Goal: Task Accomplishment & Management: Complete application form

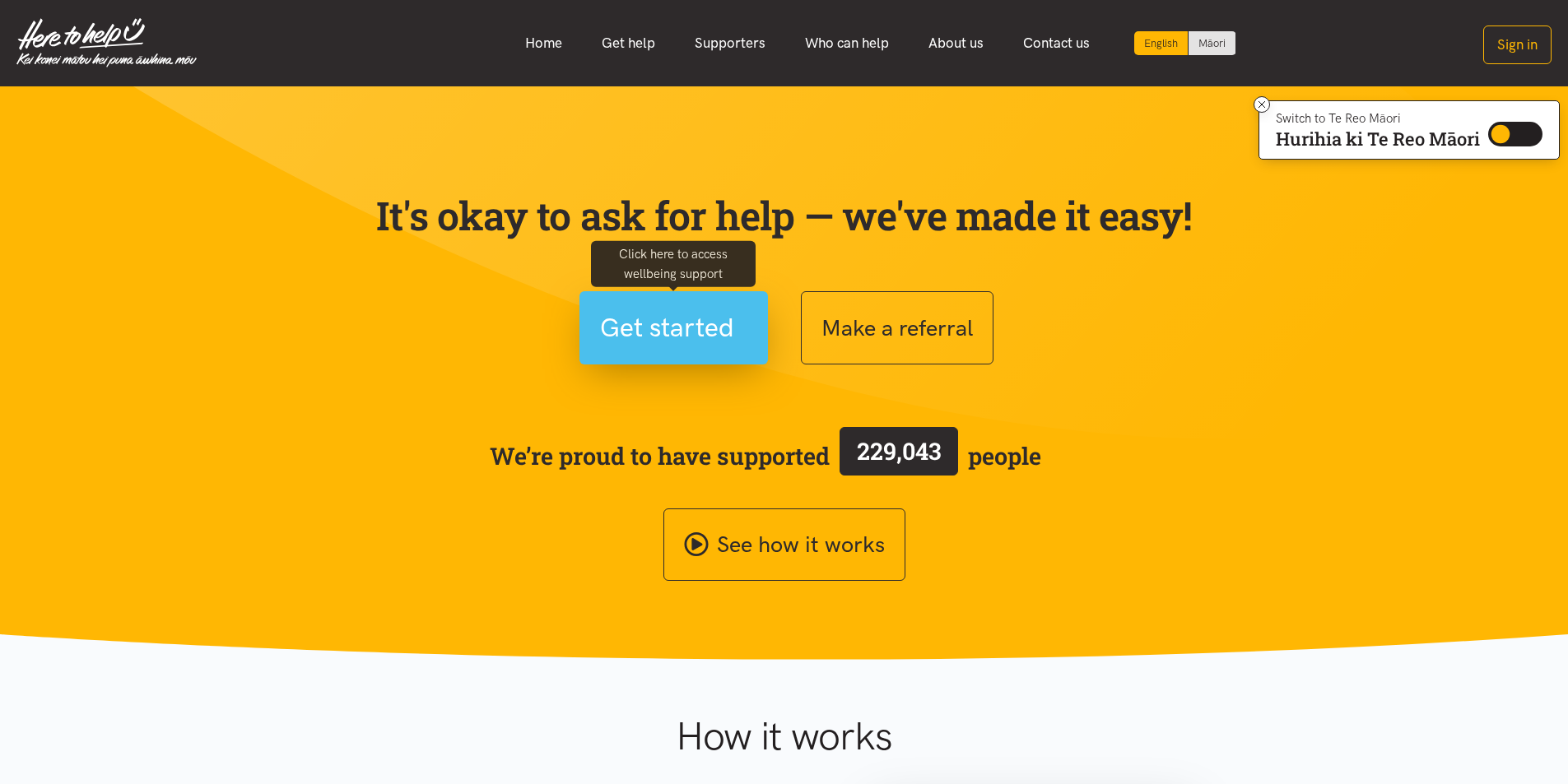
click at [655, 337] on span "Get started" at bounding box center [667, 327] width 134 height 42
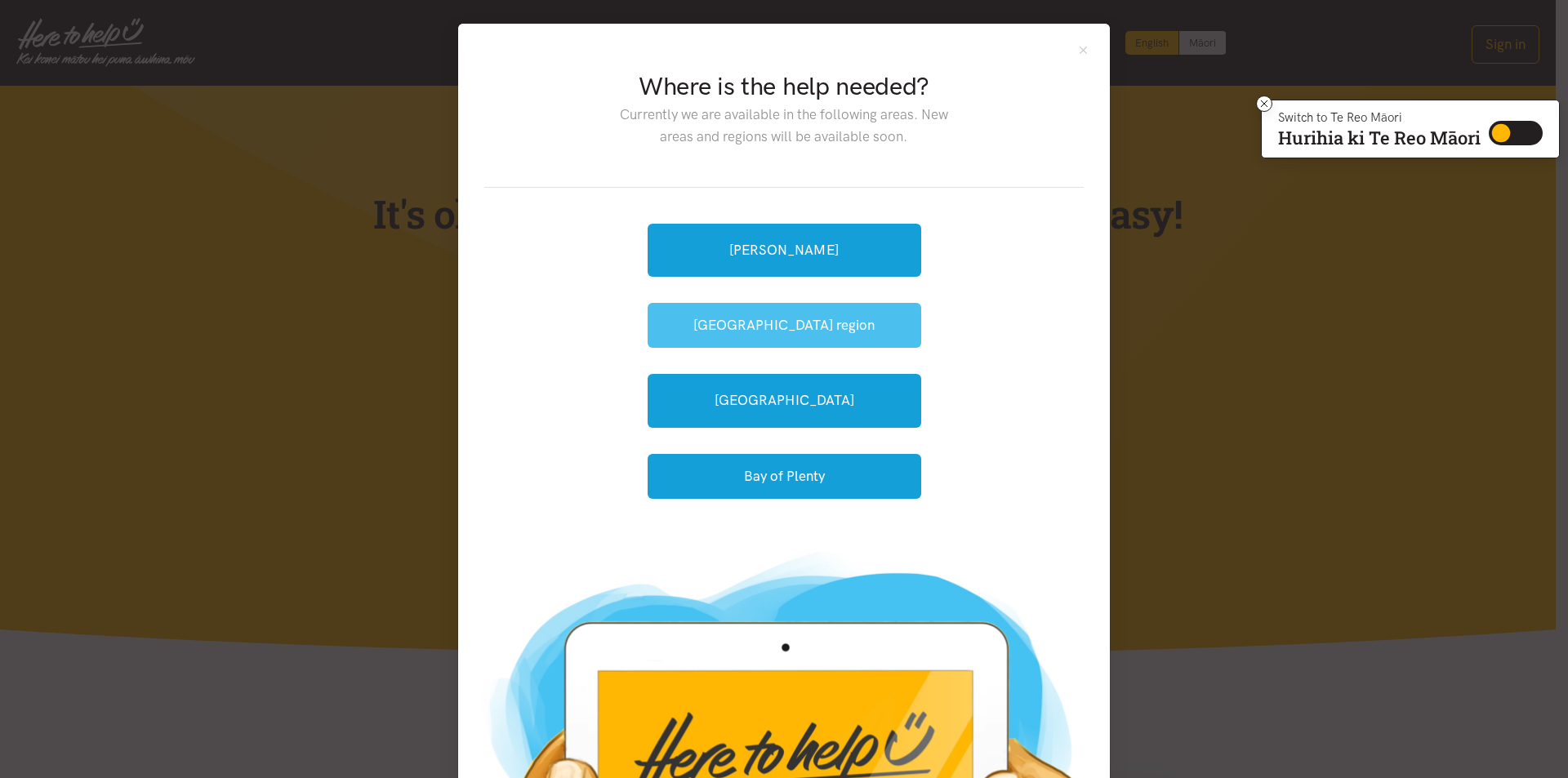
click at [776, 323] on button "[GEOGRAPHIC_DATA] region" at bounding box center [784, 325] width 274 height 45
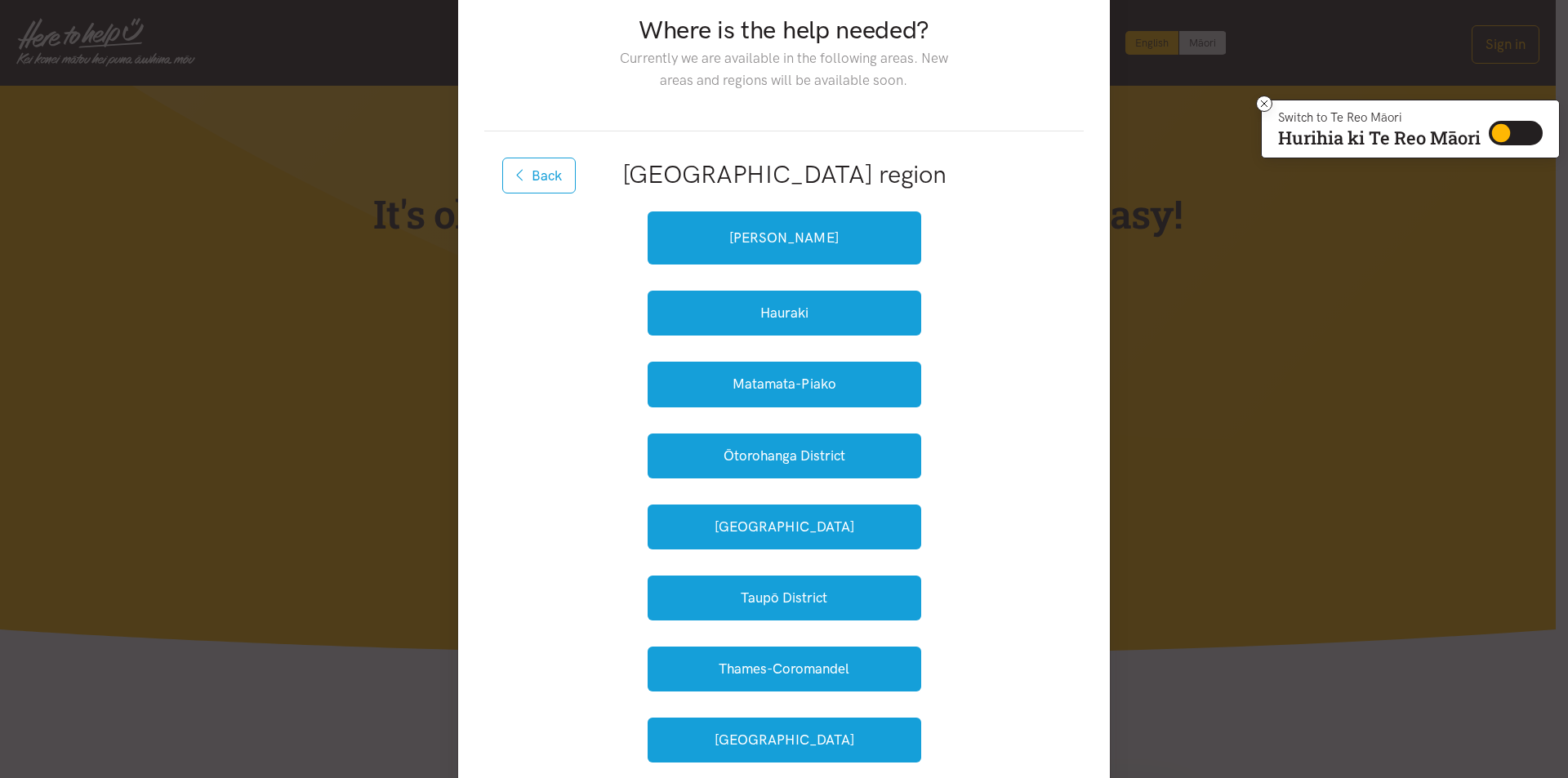
scroll to position [82, 0]
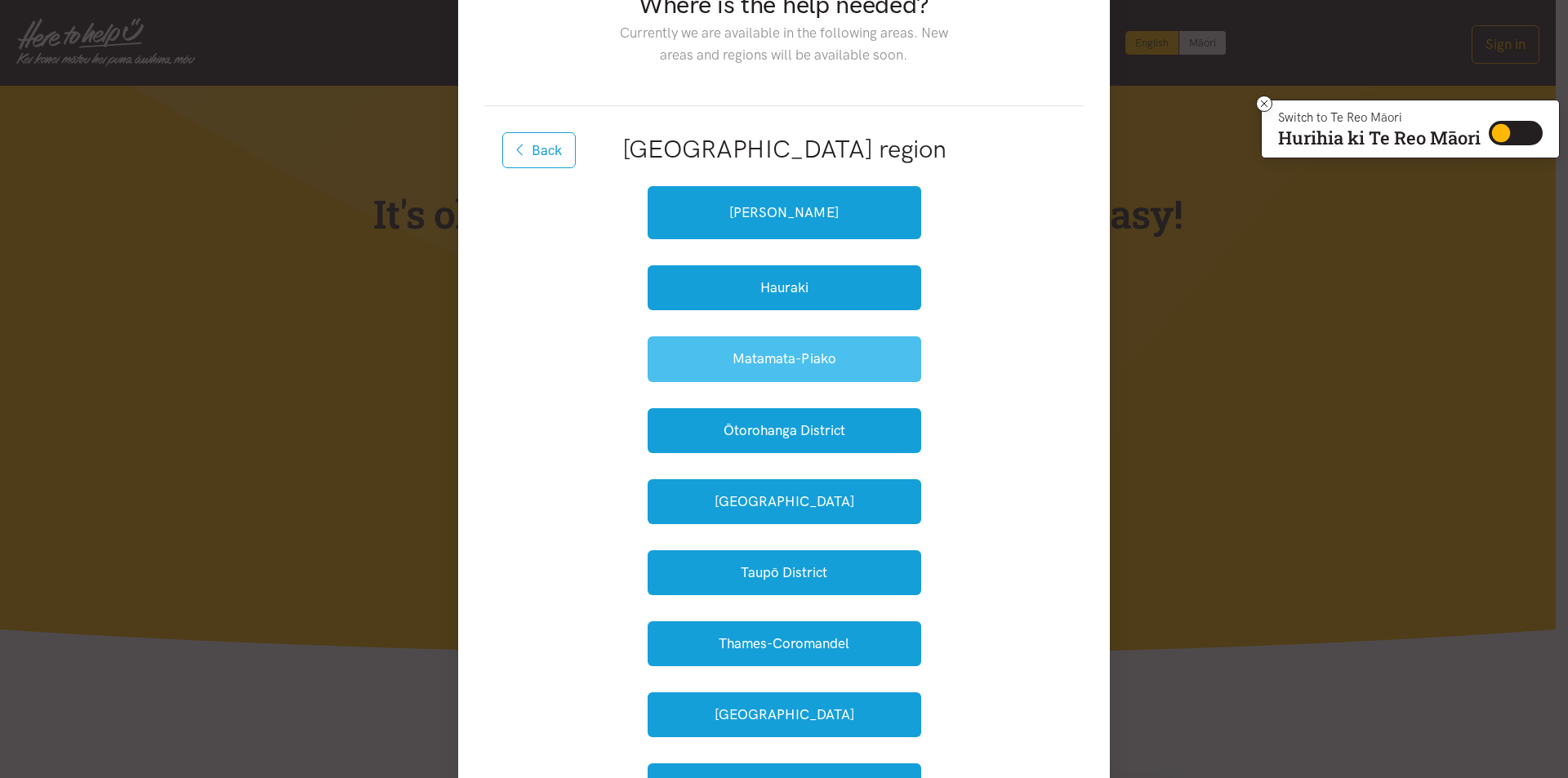
click at [796, 364] on button "Matamata-Piako" at bounding box center [784, 359] width 274 height 45
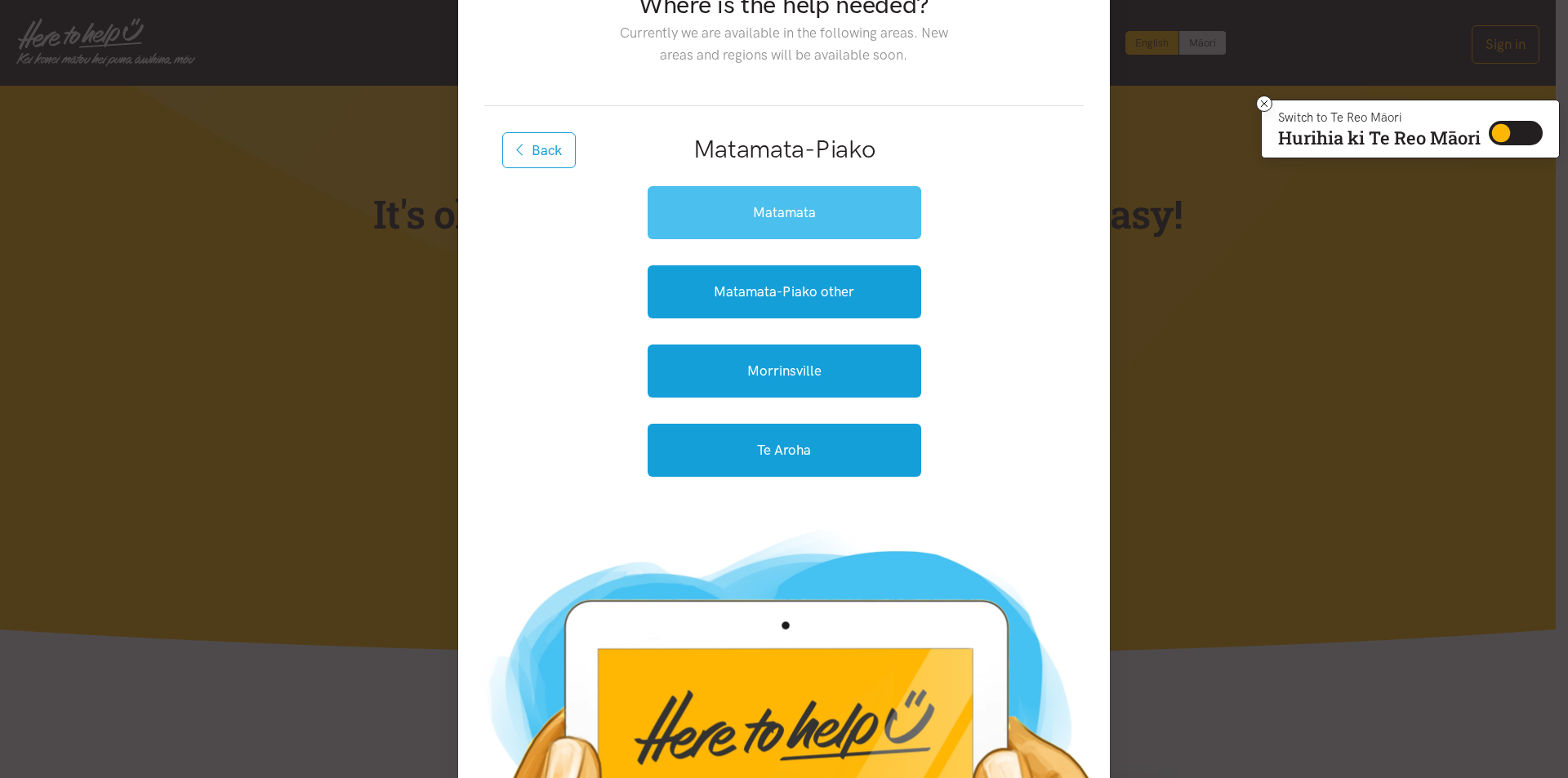
click at [803, 217] on link "Matamata" at bounding box center [784, 212] width 274 height 53
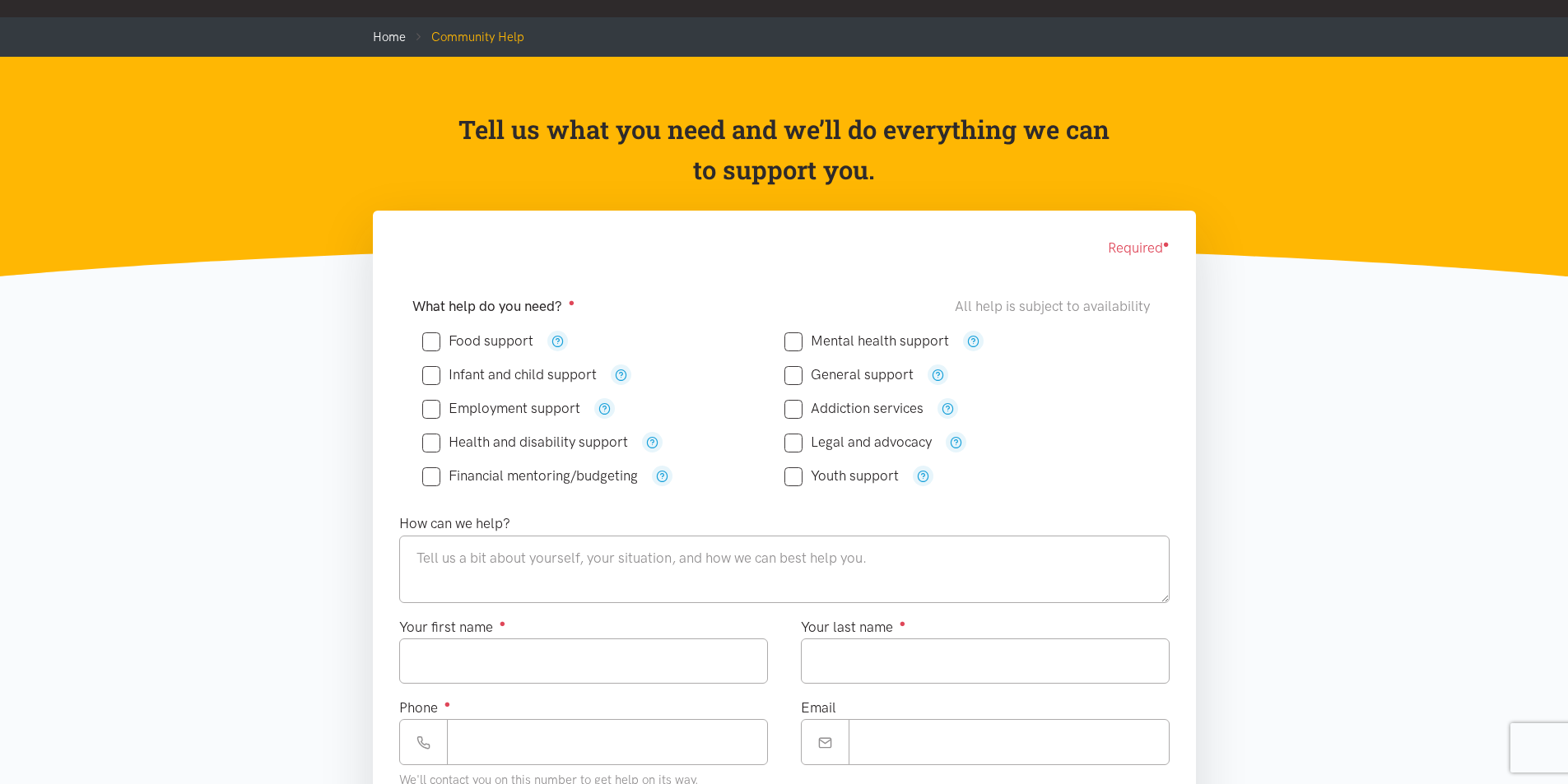
scroll to position [164, 0]
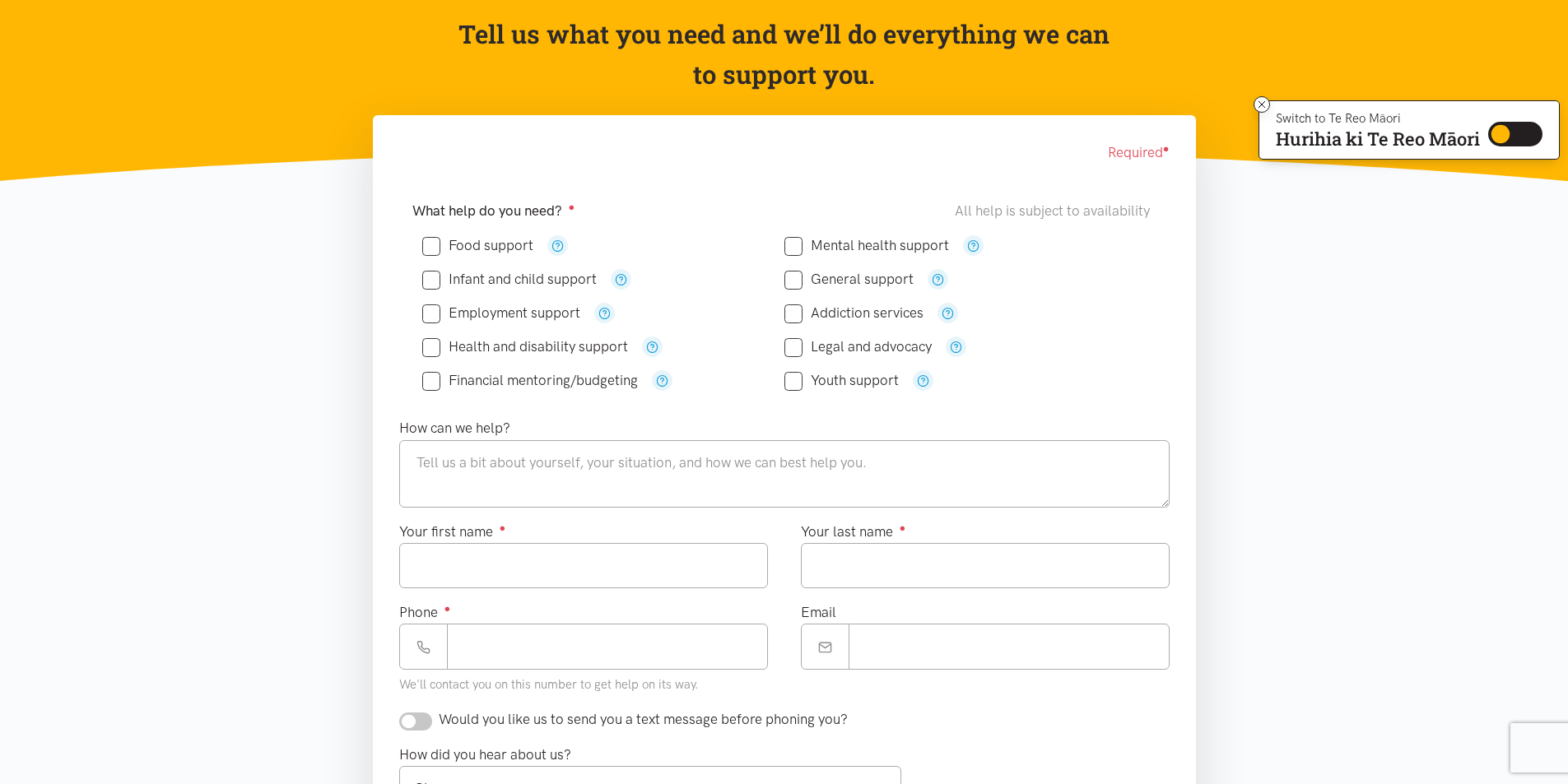
drag, startPoint x: 428, startPoint y: 244, endPoint x: 438, endPoint y: 235, distance: 13.5
click at [428, 242] on input "Food support" at bounding box center [477, 246] width 111 height 14
checkbox input "true"
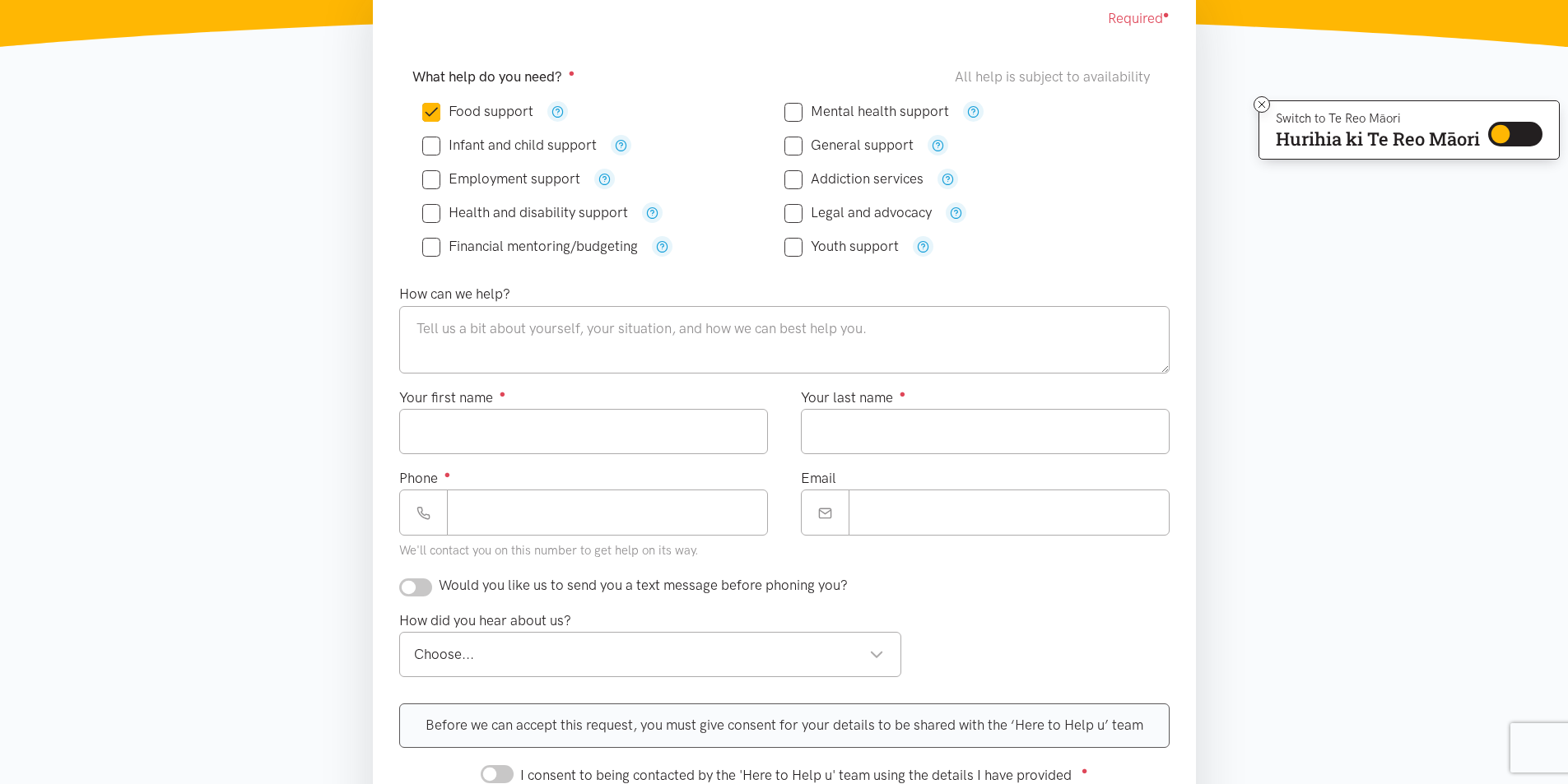
scroll to position [329, 0]
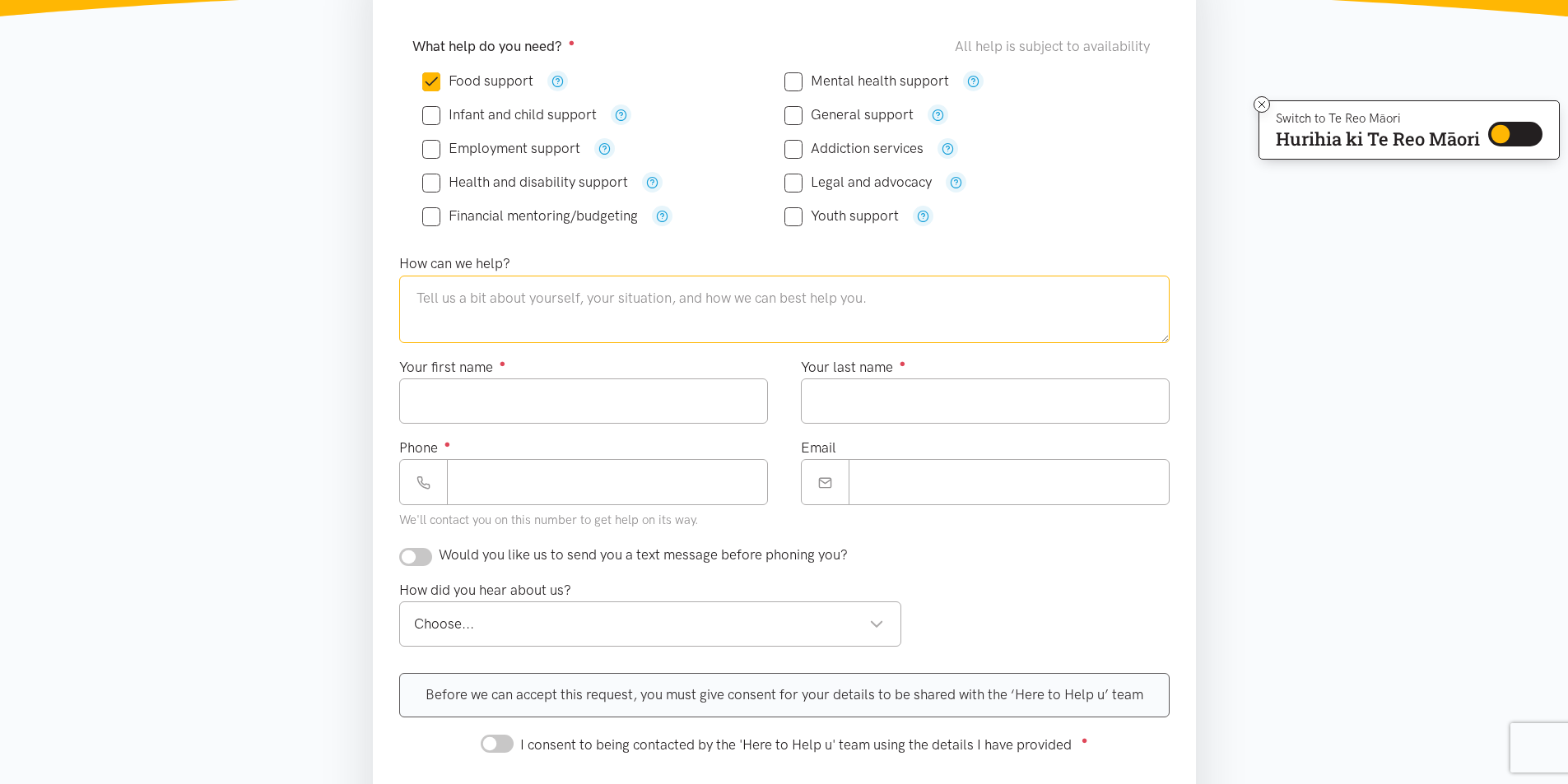
click at [575, 303] on textarea at bounding box center [784, 309] width 770 height 67
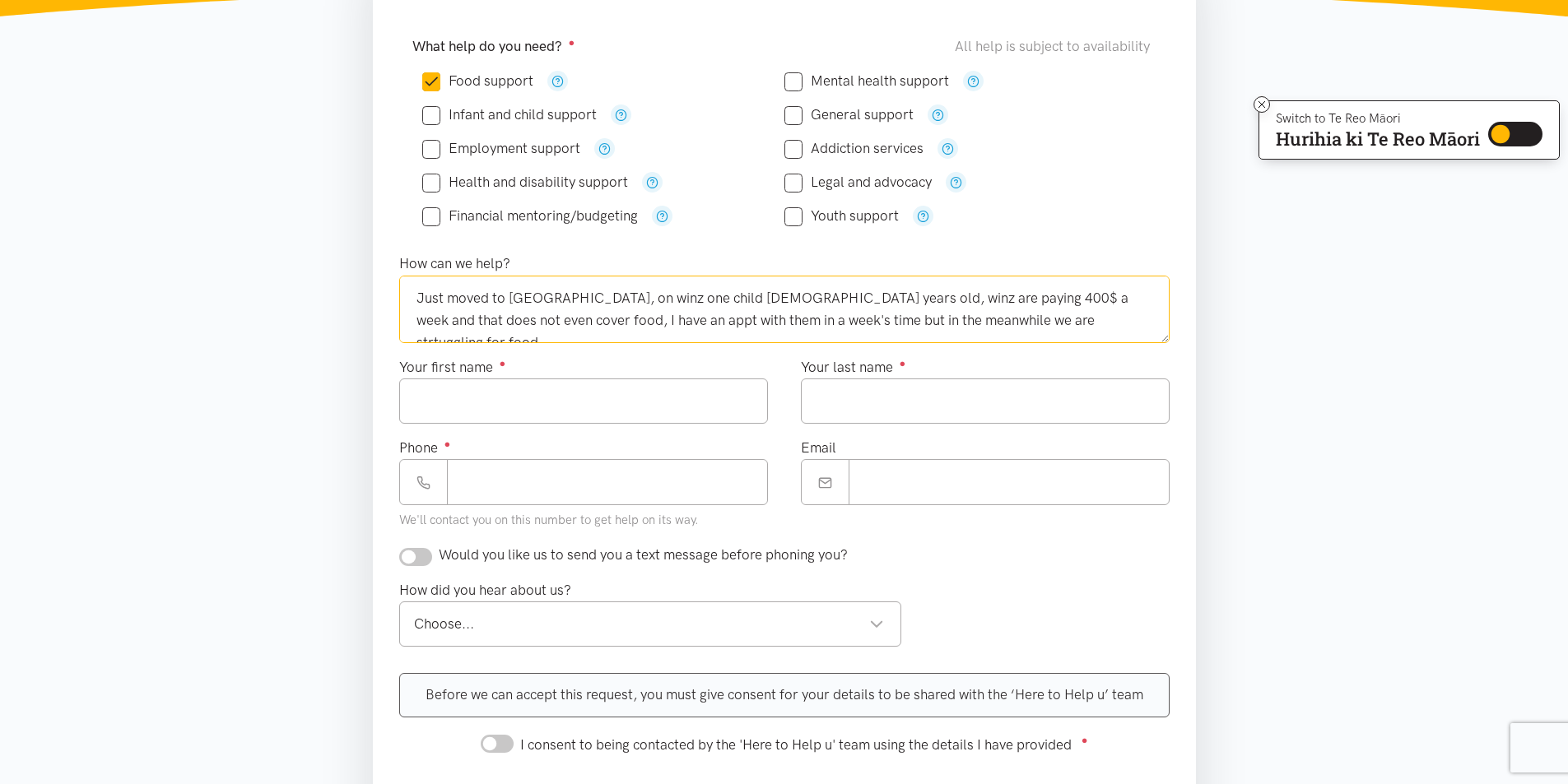
click at [908, 315] on textarea "Just moved to [GEOGRAPHIC_DATA], on winz one child [DEMOGRAPHIC_DATA] years old…" at bounding box center [784, 309] width 770 height 67
click at [1036, 320] on textarea "Just moved to [GEOGRAPHIC_DATA], on winz one child [DEMOGRAPHIC_DATA] years old…" at bounding box center [784, 309] width 770 height 67
type textarea "Just moved to [GEOGRAPHIC_DATA], on winz one child [DEMOGRAPHIC_DATA] years old…"
click at [642, 402] on input "Your first name ●" at bounding box center [583, 400] width 368 height 46
type input "*******"
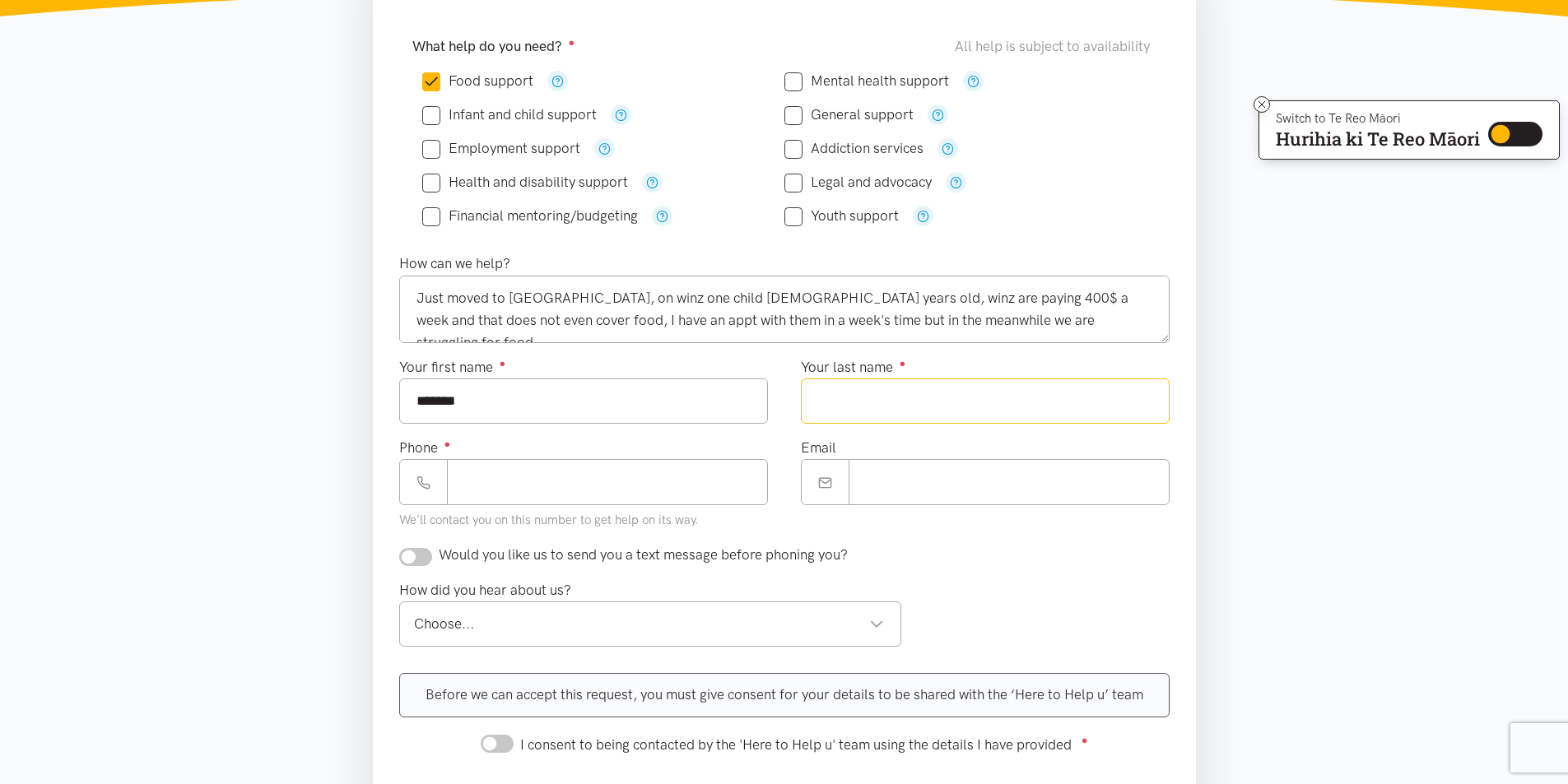
click at [911, 402] on input "Your last name ●" at bounding box center [985, 400] width 368 height 46
type input "*******"
click at [612, 475] on input "Phone ●" at bounding box center [608, 481] width 321 height 46
type input "**********"
drag, startPoint x: 936, startPoint y: 469, endPoint x: 937, endPoint y: 481, distance: 12.0
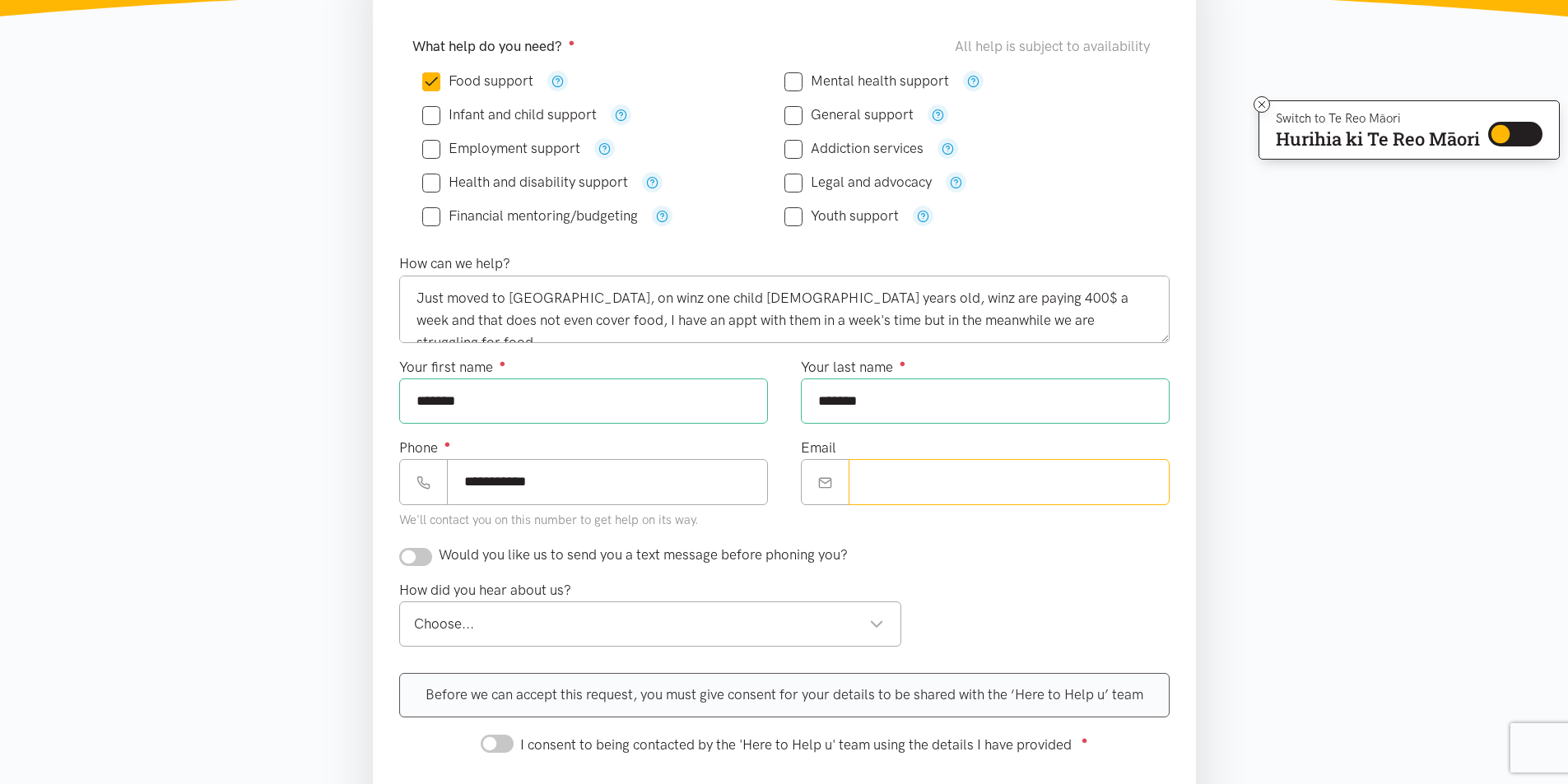
click at [936, 474] on input "Email" at bounding box center [1009, 481] width 321 height 46
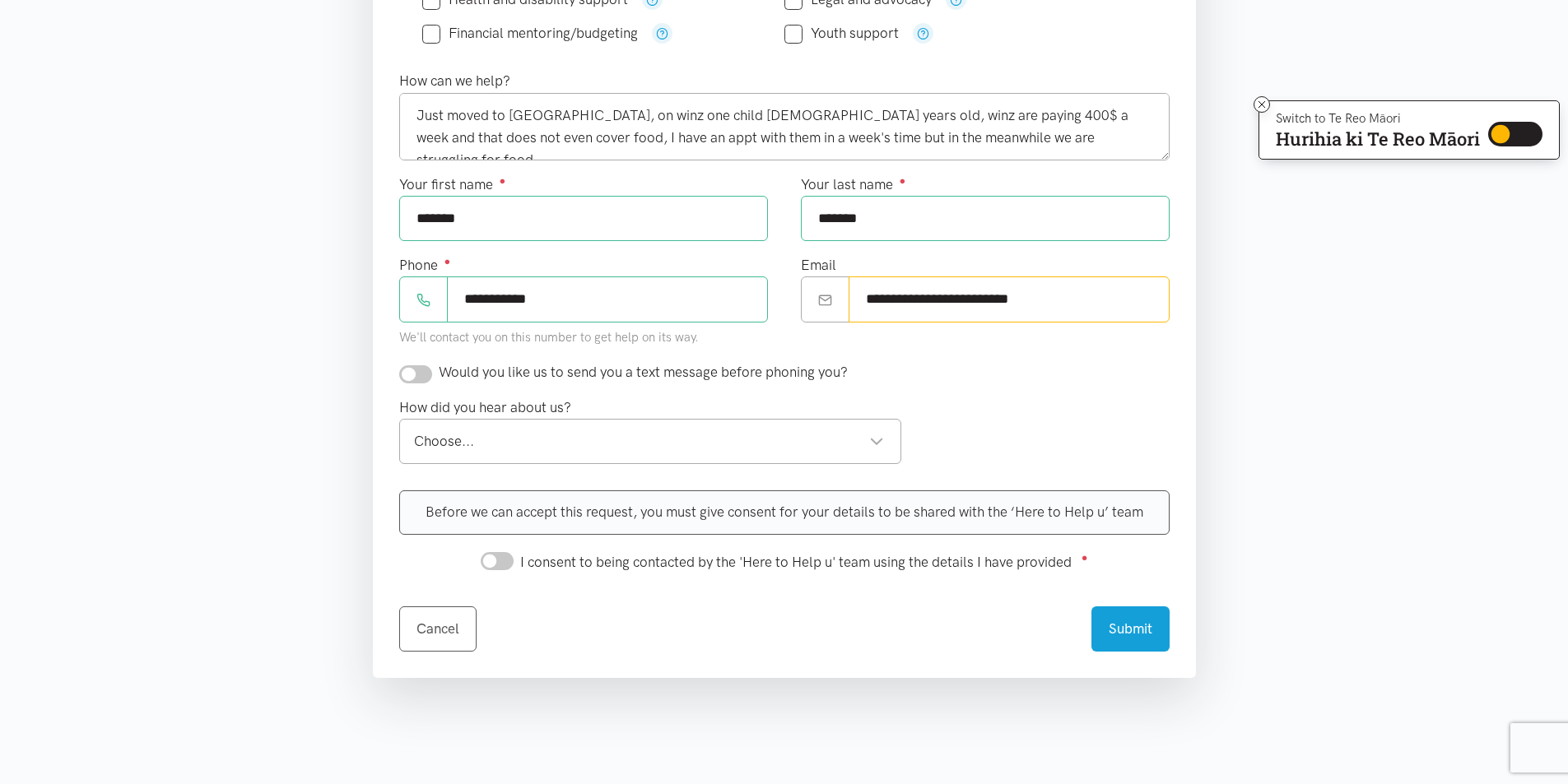
scroll to position [576, 0]
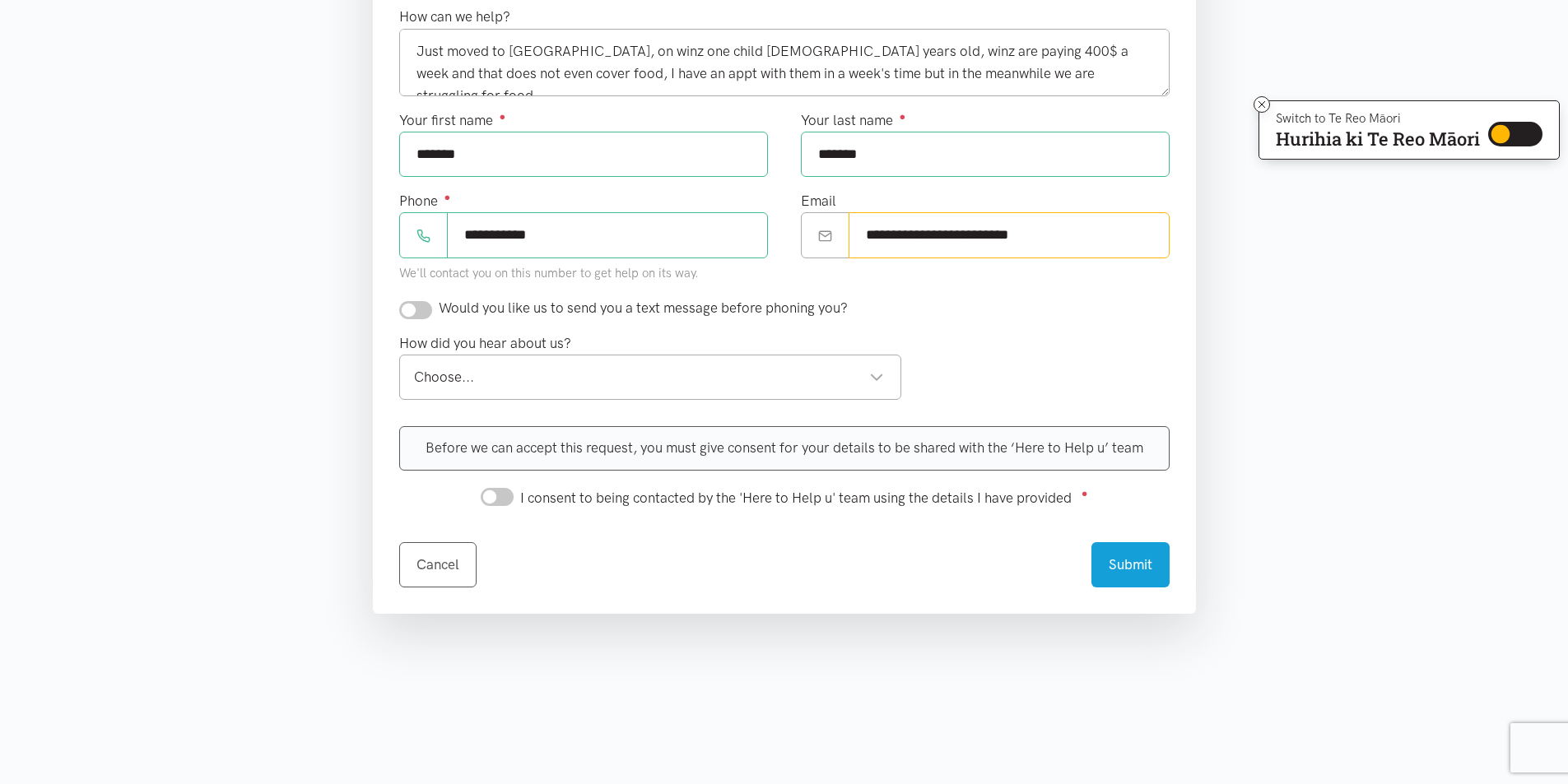
click at [501, 386] on div "Choose..." at bounding box center [649, 377] width 470 height 22
type input "**********"
click at [505, 494] on input "I consent to being contacted by the 'Here to Help u' team using the details I h…" at bounding box center [497, 496] width 33 height 18
checkbox input "true"
drag, startPoint x: 1125, startPoint y: 558, endPoint x: 1116, endPoint y: 557, distance: 9.1
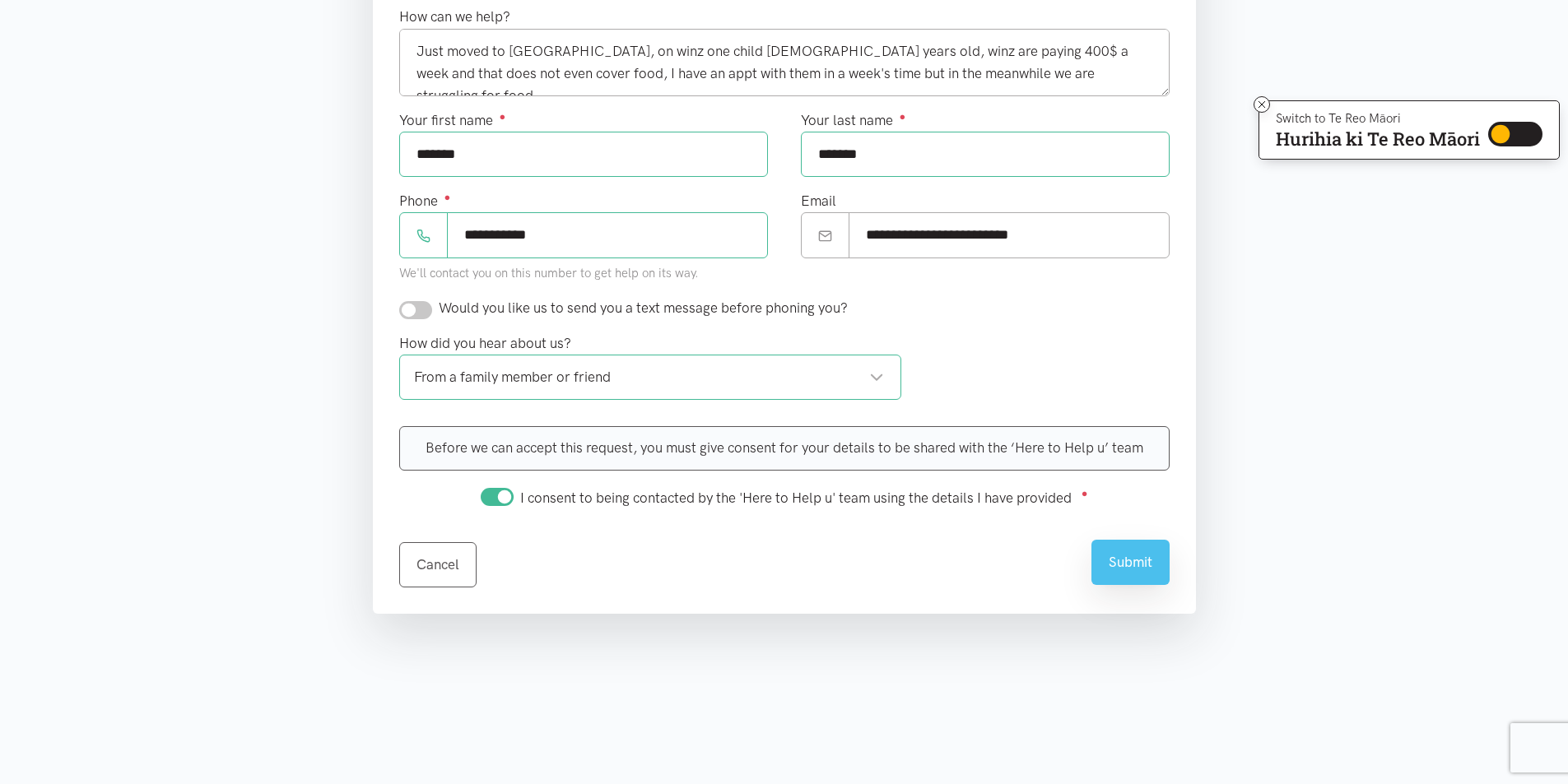
click at [1125, 560] on button "Submit" at bounding box center [1131, 562] width 78 height 46
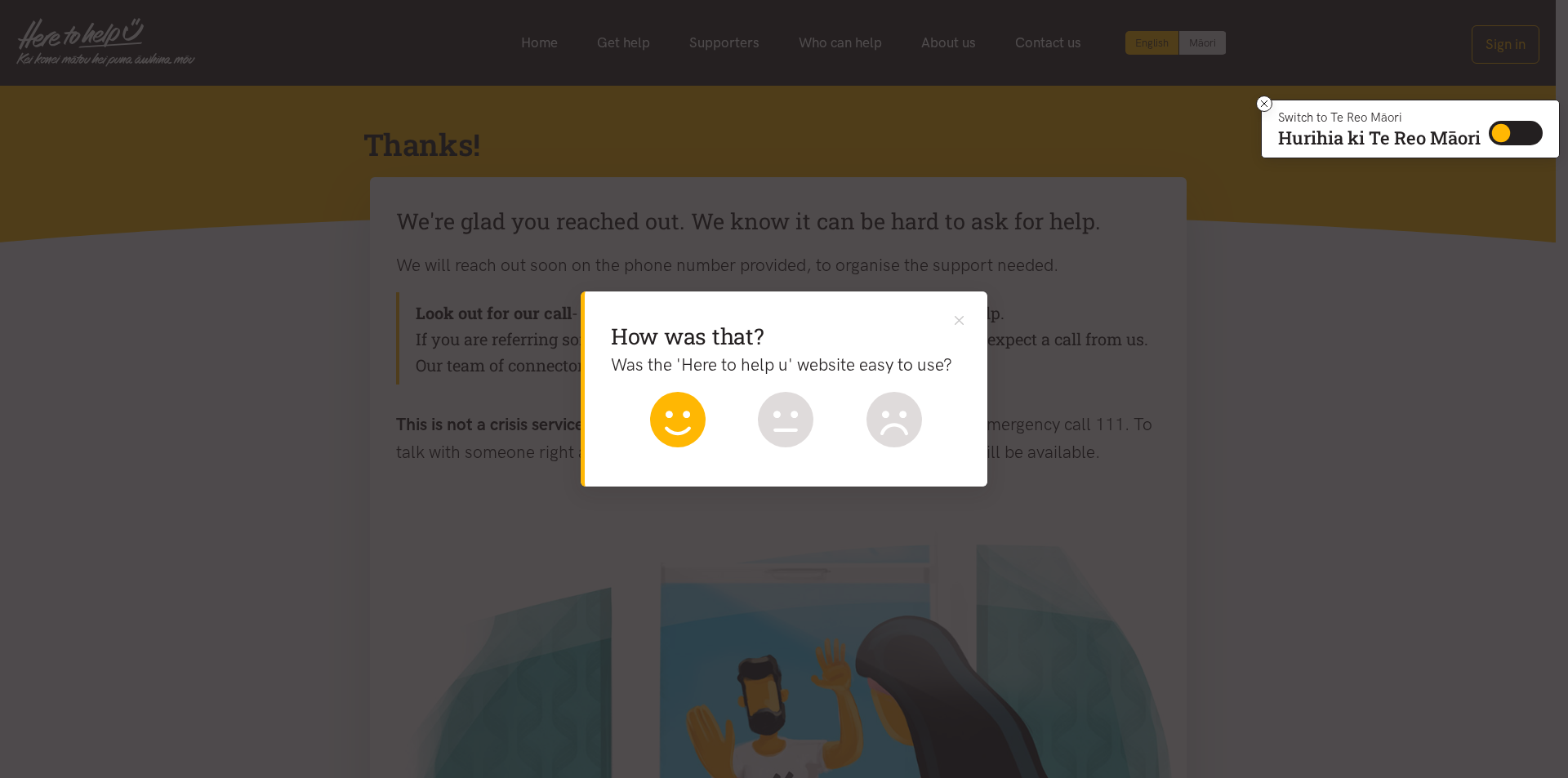
click at [669, 426] on icon at bounding box center [678, 419] width 56 height 56
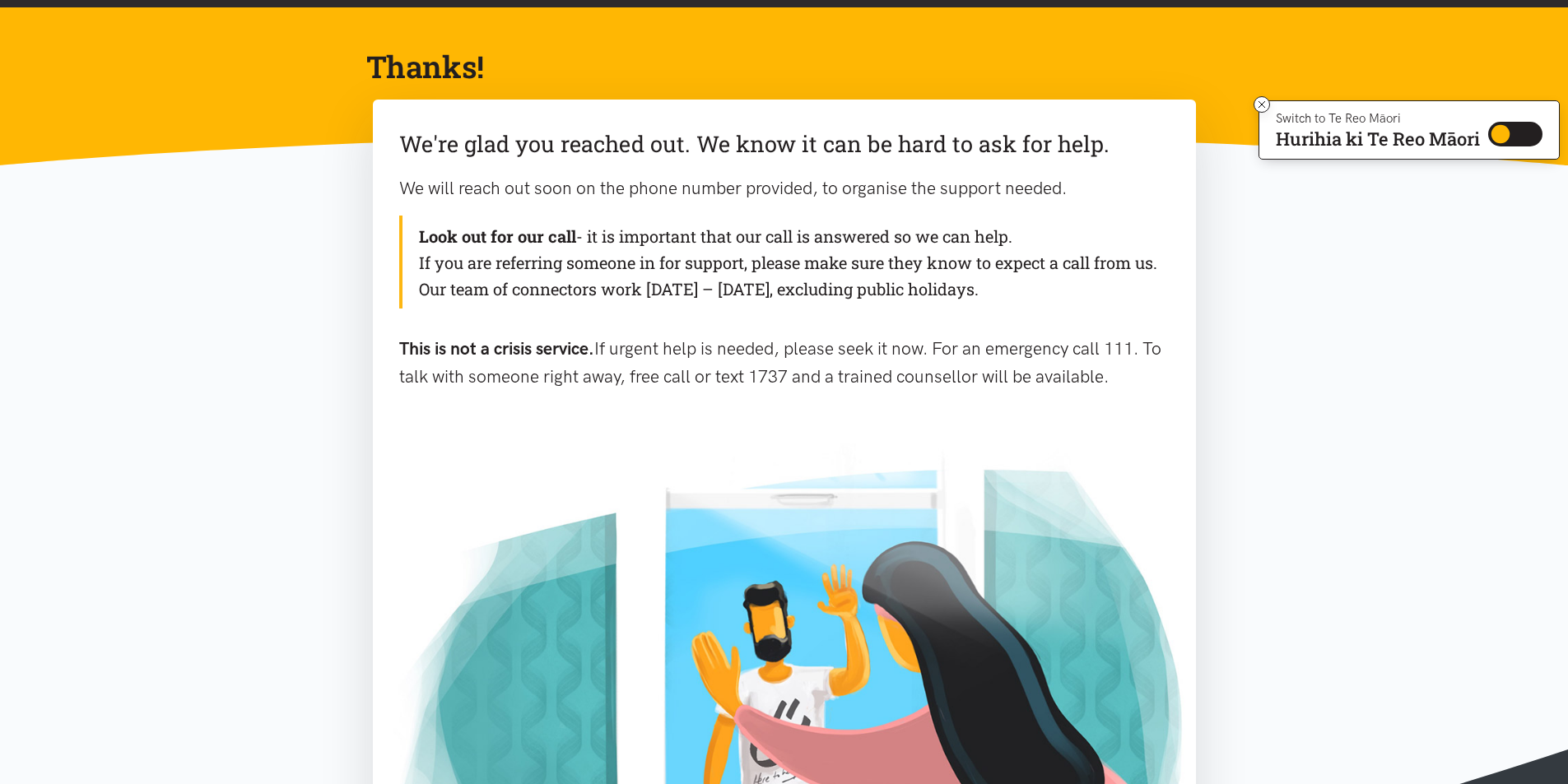
scroll to position [83, 0]
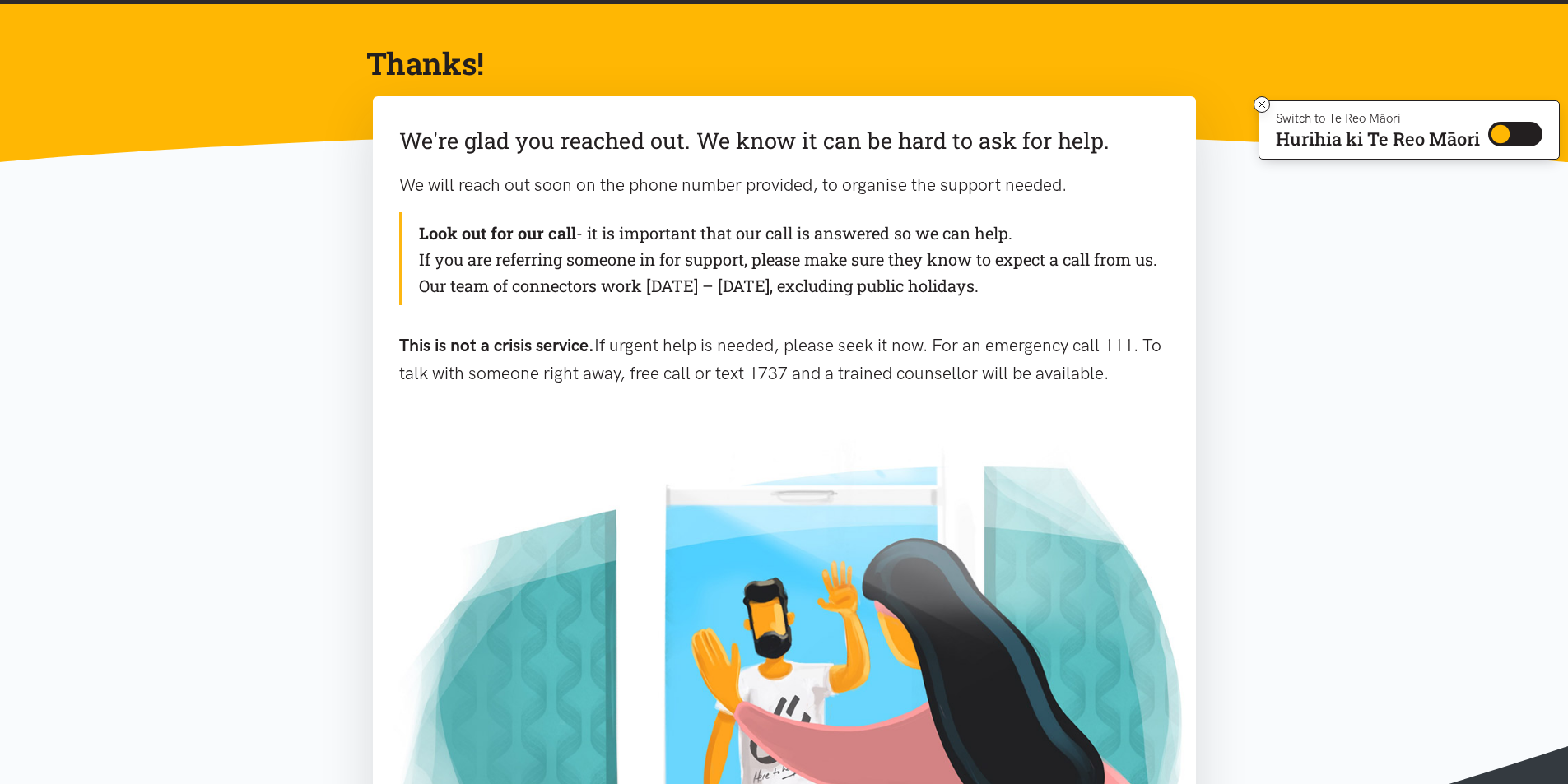
drag, startPoint x: 601, startPoint y: 343, endPoint x: 1193, endPoint y: 365, distance: 592.4
click at [1193, 365] on div "We're glad you reached out. We know it can be hard to ask for help. We will rea…" at bounding box center [784, 267] width 823 height 343
click at [1304, 324] on section "We're glad you reached out. We know it can be hard to ask for help. We will rea…" at bounding box center [784, 552] width 1568 height 911
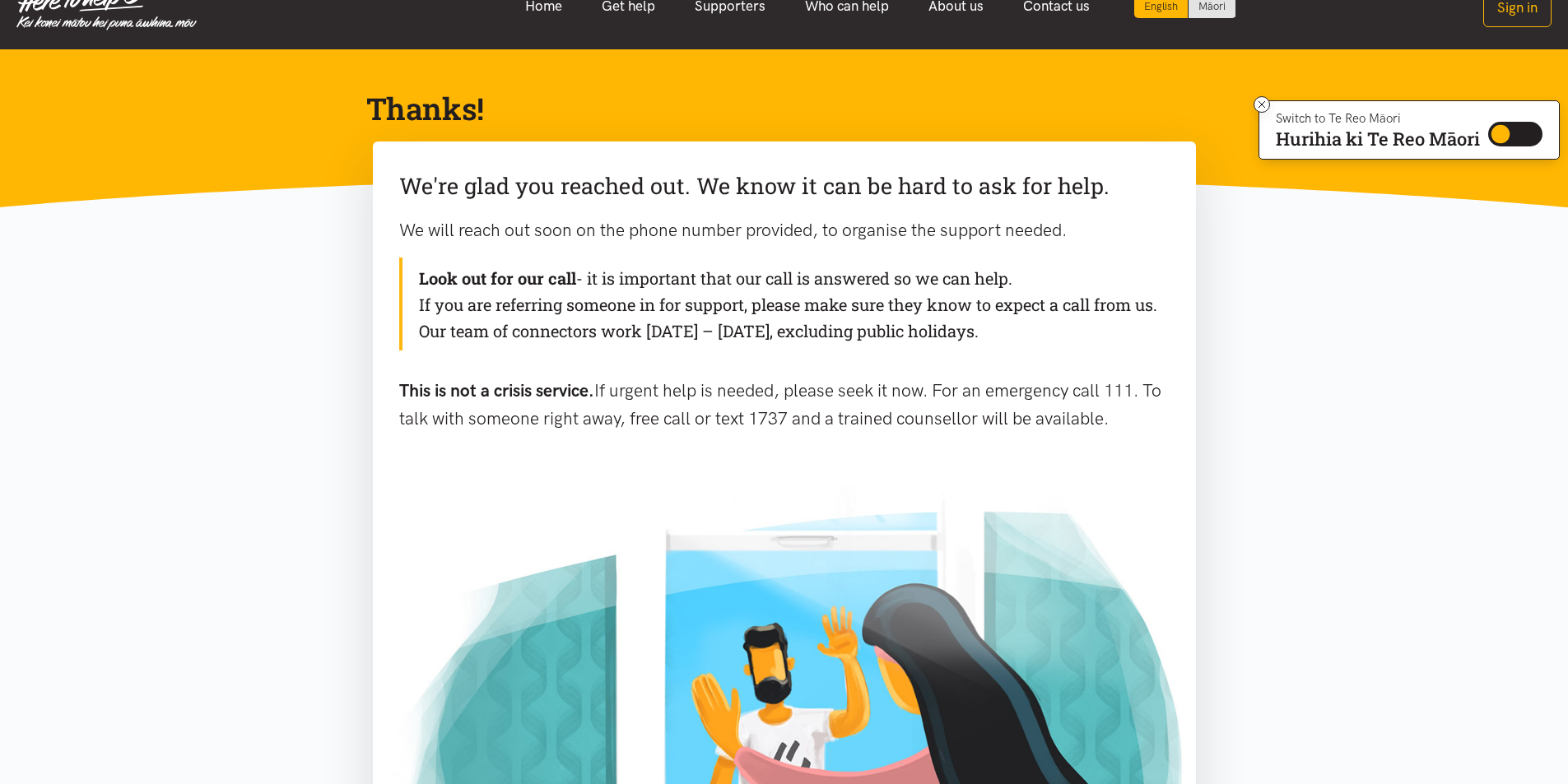
scroll to position [0, 0]
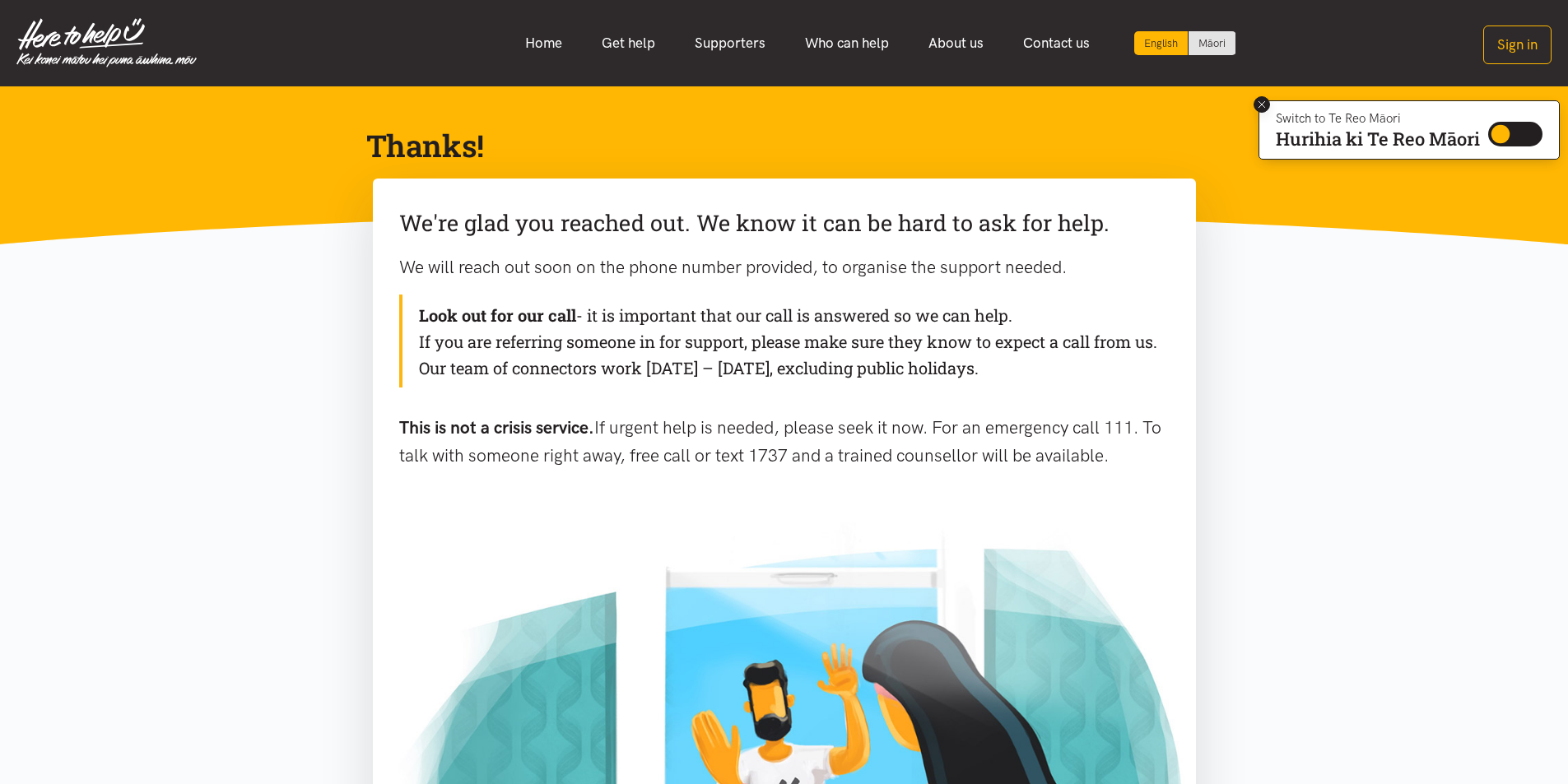
click at [1259, 108] on icon at bounding box center [1262, 105] width 13 height 13
